Goal: Find specific page/section: Find specific page/section

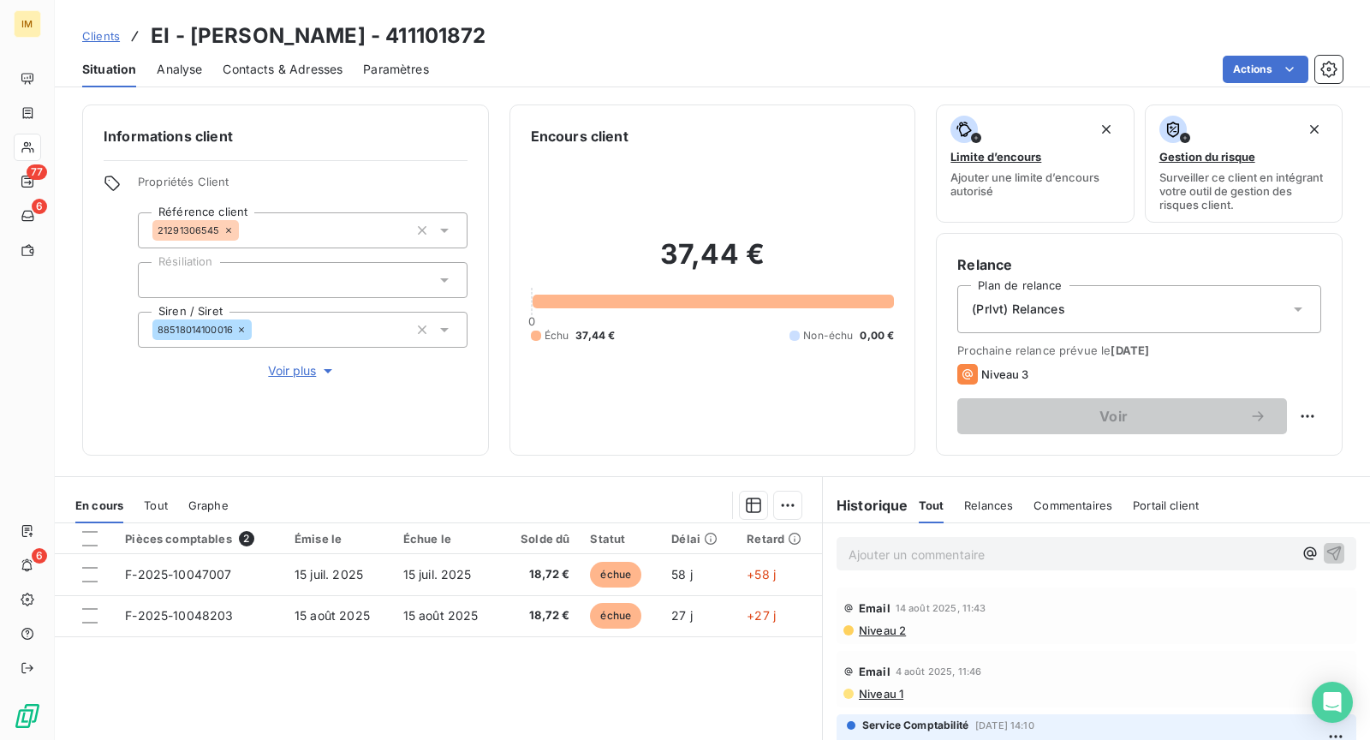
click at [294, 389] on div "Informations client Propriétés Client Référence client 21291306545 Résiliation …" at bounding box center [285, 279] width 407 height 351
click at [290, 371] on span "Voir plus" at bounding box center [302, 370] width 68 height 17
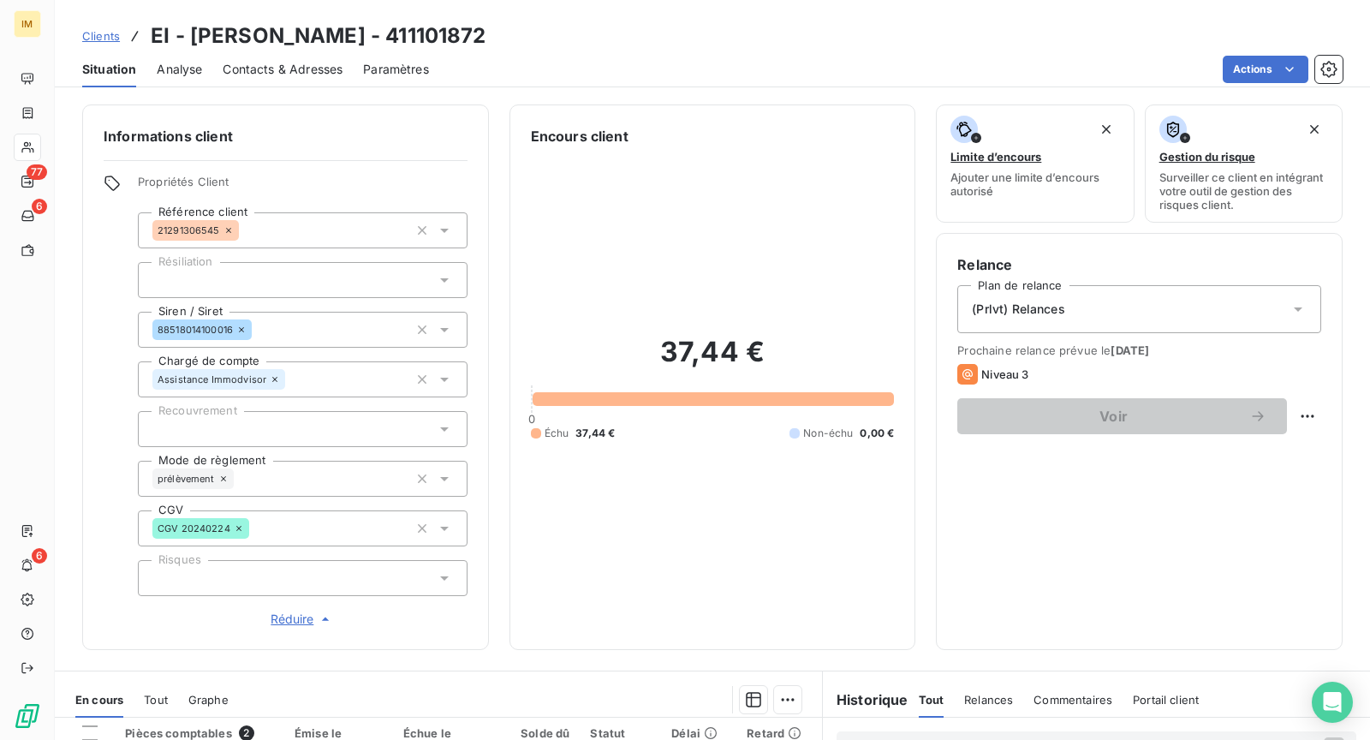
copy div
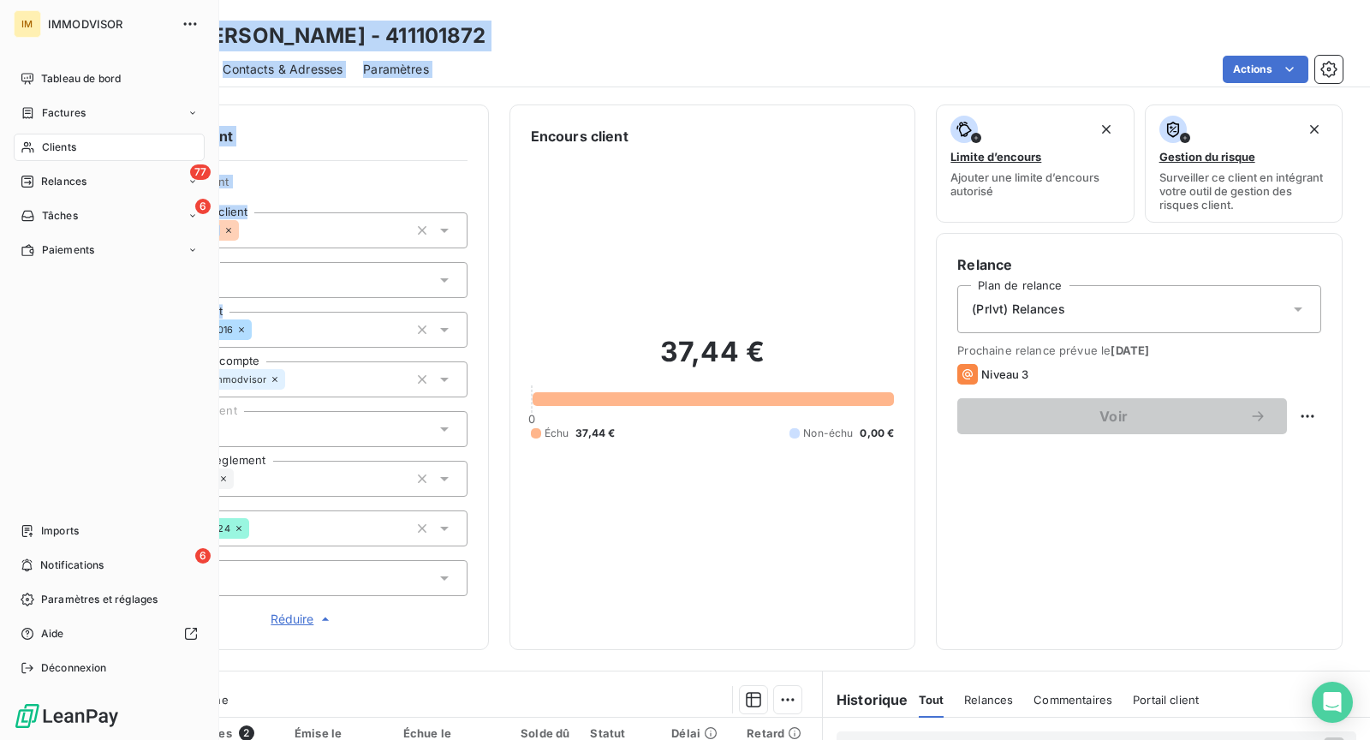
drag, startPoint x: 238, startPoint y: 328, endPoint x: 20, endPoint y: 390, distance: 227.0
click at [20, 390] on div "IM IMMODVISOR Tableau de bord Factures Clients 77 Relances 6 Tâches Paiements I…" at bounding box center [685, 370] width 1370 height 740
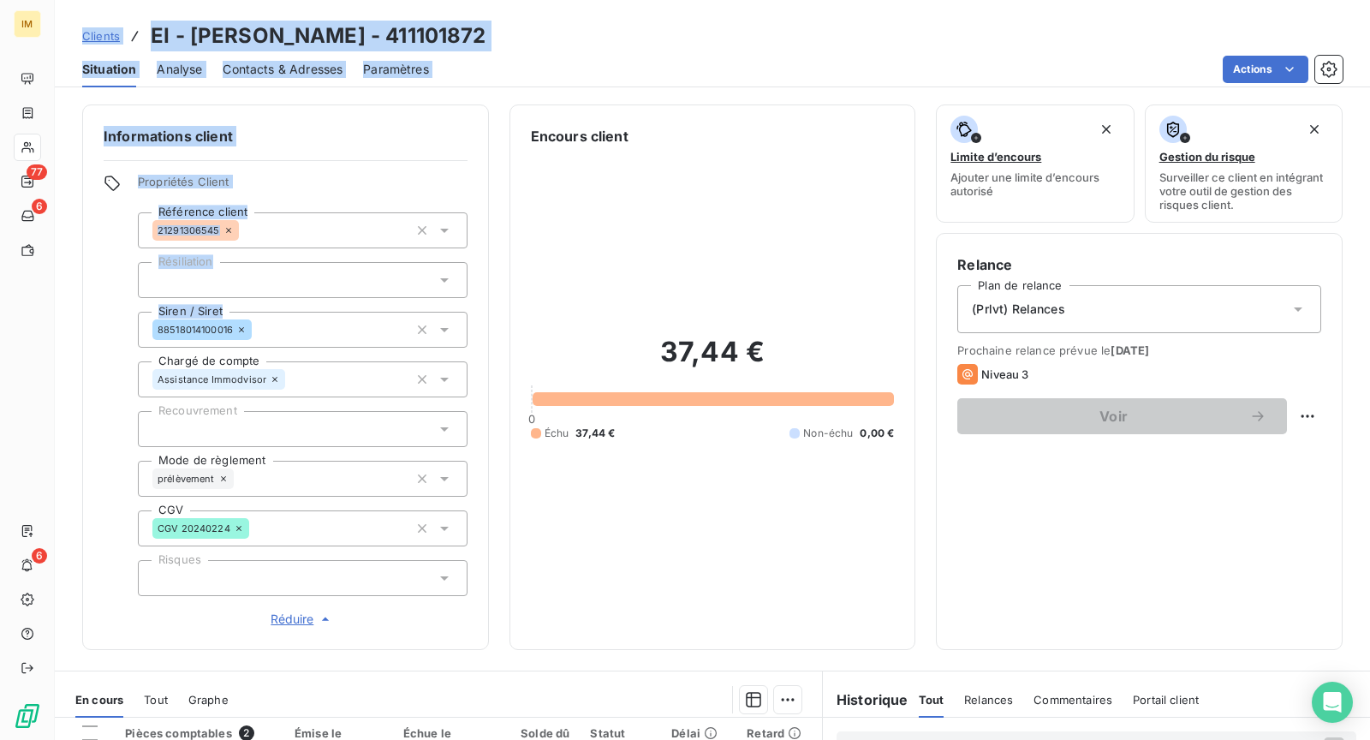
click at [950, 54] on div "Situation Analyse Contacts & Adresses Paramètres Actions" at bounding box center [712, 69] width 1315 height 36
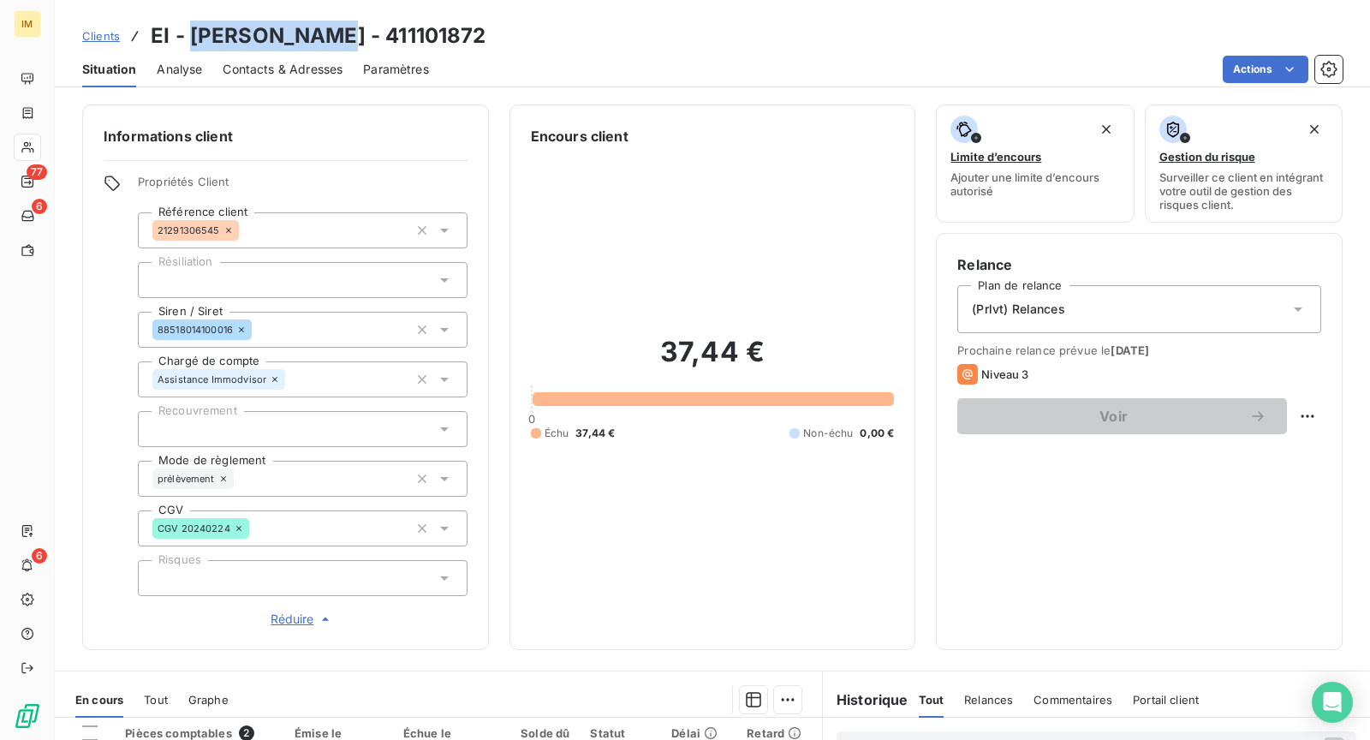
drag, startPoint x: 306, startPoint y: 38, endPoint x: 189, endPoint y: 39, distance: 116.4
click at [189, 39] on h3 "EI - [PERSON_NAME] - 411101872" at bounding box center [319, 36] width 336 height 31
copy h3 "[PERSON_NAME]"
click at [202, 72] on div "Situation Analyse Contacts & Adresses Paramètres Actions" at bounding box center [712, 69] width 1315 height 36
click at [288, 62] on span "Contacts & Adresses" at bounding box center [283, 69] width 120 height 17
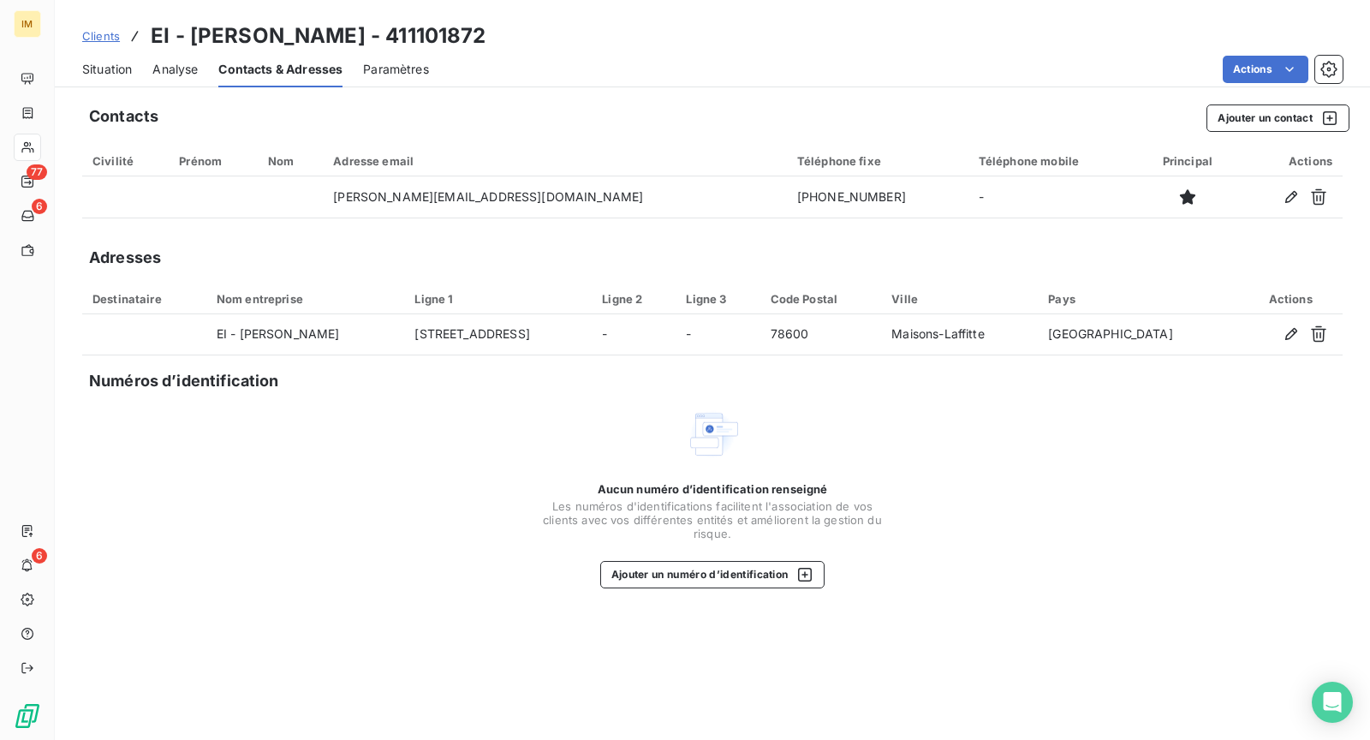
click at [204, 68] on div "Situation Analyse Contacts & Adresses Paramètres Actions" at bounding box center [712, 69] width 1315 height 36
click at [126, 70] on span "Situation" at bounding box center [107, 69] width 50 height 17
